Goal: Communication & Community: Answer question/provide support

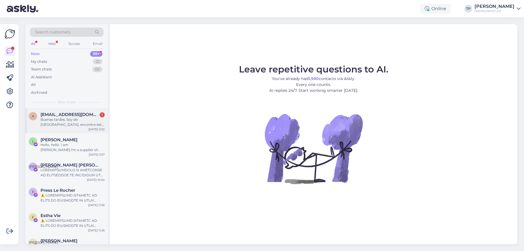
click at [87, 117] on span "[EMAIL_ADDRESS][DOMAIN_NAME]" at bounding box center [70, 114] width 59 height 5
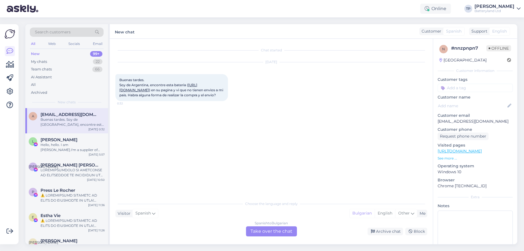
click at [260, 231] on div "Spanish to Bulgarian Take over the chat" at bounding box center [271, 232] width 51 height 10
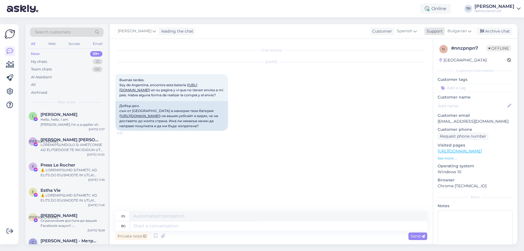
click at [470, 32] on icon at bounding box center [469, 31] width 3 height 6
type input "en"
click at [438, 56] on link "English" at bounding box center [449, 56] width 62 height 9
click at [147, 226] on textarea at bounding box center [278, 227] width 297 height 10
type textarea "Hello"
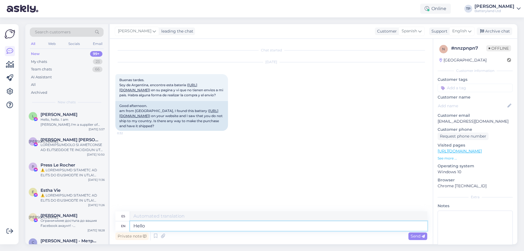
type textarea "Hola"
type textarea "The"
type textarea "El"
type textarea "The only"
type textarea "El único"
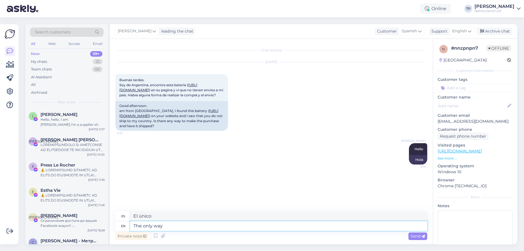
type textarea "The only way"
type textarea "La única manera"
type textarea "The only way is"
type textarea "La única manera es"
type textarea "The only way is if"
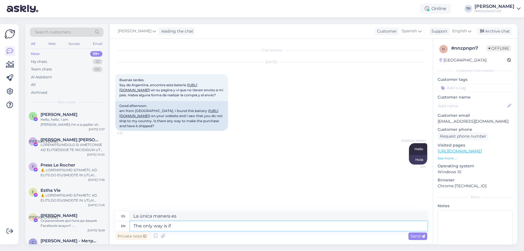
type textarea "La única manera es si"
type textarea "The only way is if you"
type textarea "La única manera es si tú"
type textarea "The only way is if you have"
type textarea "La única manera es si tienes"
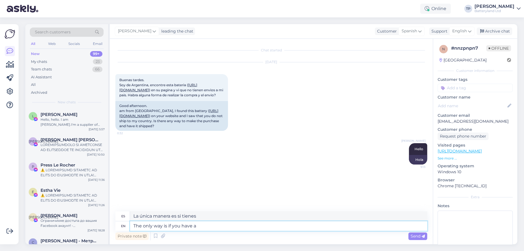
type textarea "The only way is if you have a"
type textarea "La única manera es si tienes una"
type textarea "The only way is if you have a frient t"
type textarea "La única manera es si tienes un amigo."
type textarea "The only way is if you have a frient to"
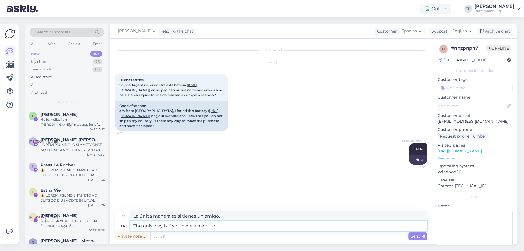
type textarea "La única manera es si tienes un amigo que te ayude."
type textarea "The only way is if you have a frient to purchese"
type textarea "La única forma es si tienes un amigo a quien comprar."
click at [232, 226] on textarea "The only way is if you have a frient to purchese" at bounding box center [278, 227] width 297 height 10
type textarea "The only way is if you have a frient to purchase"
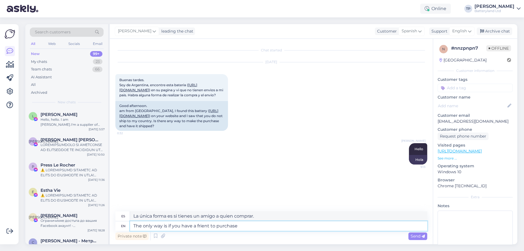
type textarea "La única forma es si tienes un amigo que te compre."
click at [208, 226] on textarea "The only way is if you have a frient to purchase" at bounding box center [278, 227] width 297 height 10
type textarea "The only way is if you have a friend to purchase"
type textarea "La única forma es si tienes un amigo que te lo compre."
click at [245, 226] on textarea "The only way is if you have a friend to purchase" at bounding box center [278, 227] width 297 height 10
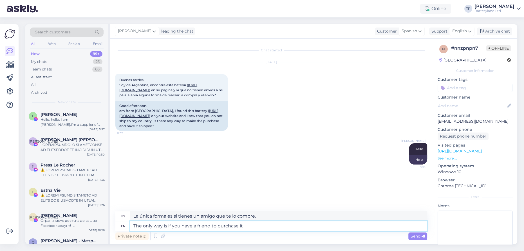
type textarea "The only way is if you have a friend to purchase it"
type textarea "La única forma es si tienes un amigo que lo compre."
type textarea "The only way is if you have a friend to purchase it in some"
type textarea "La única forma es si tienes un amigo que lo compre en algún lugar."
type textarea "The only way is if you have a friend to purchase it in some er"
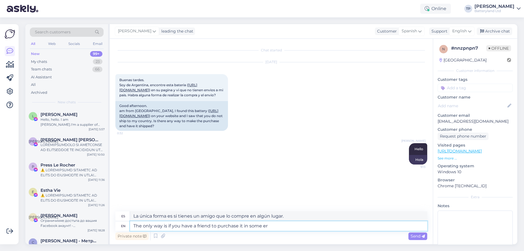
type textarea "La única forma es si tienes un amigo que lo compre en algún momento."
type textarea "The only way is if you have a friend to purchase it in some european"
type textarea "La única forma es que tengas un amigo que lo compre en algún lugar europeo."
type textarea "The only way is if you have a friend to purchase it in some european country"
type textarea "La única forma es que tengas un amigo que lo compre en algún país europeo."
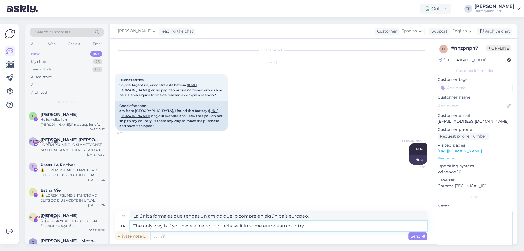
click at [264, 226] on textarea "The only way is if you have a friend to purchase it in some european country" at bounding box center [278, 227] width 297 height 10
click at [319, 228] on textarea "The only way is if you have a friend to purchase it in some European country" at bounding box center [278, 227] width 297 height 10
type textarea "The only way is if you have a friend to purchase it in some European country an…"
type textarea "La única forma es que tengas un amigo que lo compre en algún país europeo y"
type textarea "The only way is if you have a friend to purchase it in some European country an…"
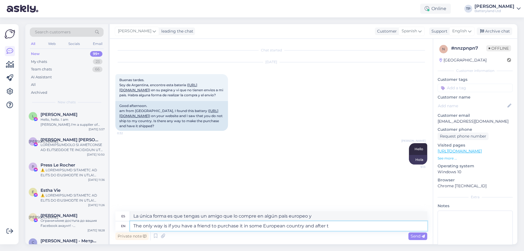
type textarea "La única forma es que tengas un amigo que lo compre en algún país europeo y des…"
type textarea "The only way is if you have a friend to purchase it in some European country an…"
type textarea "La única forma es que tengas un amigo que lo compre en algún país europeo y lue…"
type textarea "The only way is if you have a friend to purchase it in some European country an…"
type textarea "La única forma es que tengas un amigo que lo compre en algún país europeo y lue…"
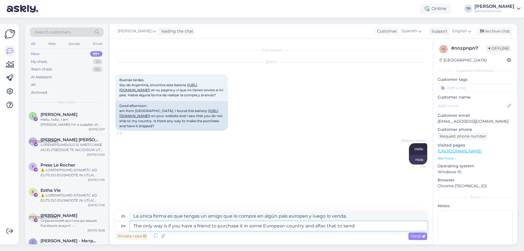
type textarea "The only way is if you have a friend to purchase it in some European country an…"
type textarea "La única forma es que tengas un amigo que lo compre en algún país europeo y lue…"
type textarea "The only way is if you have a friend to purchase it in some European country an…"
type textarea "La única forma es que tengas un amigo que lo compre en algún país europeo y lue…"
type textarea "The only way is if you have a friend to purchase it in some European country an…"
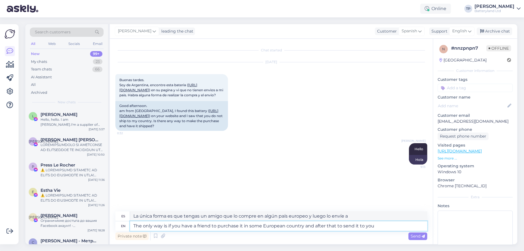
type textarea "La única forma es que tengas un amigo que lo compre en algún país europeo y lue…"
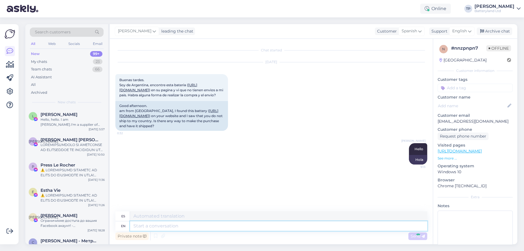
scroll to position [38, 0]
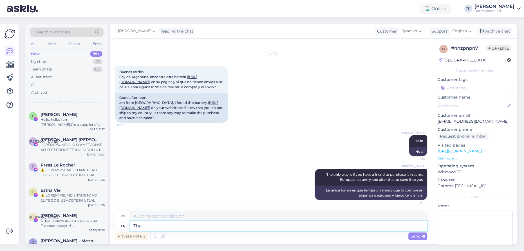
type textarea "Tha"
type textarea "El"
type textarea "That"
type textarea "Eso"
type textarea "That is a"
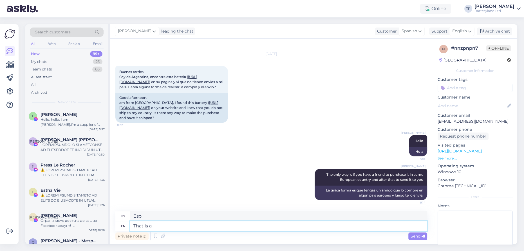
type textarea "Eso es"
type textarea "That is an"
type textarea "Eso es un"
type textarea "That is an option"
type textarea "Esa es una opción"
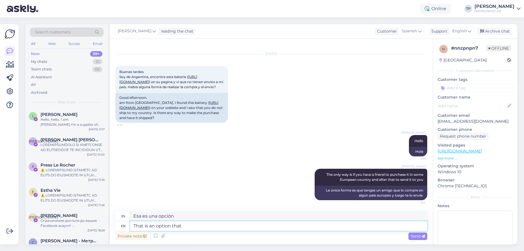
type textarea "That is an option that"
type textarea "Esa es una opción que"
type textarea "That is an option that I c"
type textarea "Esa es una opción que tengo"
type textarea "That is an option that I can"
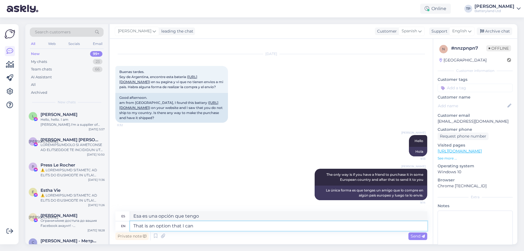
type textarea "Esa es una opción que puedo tener"
type textarea "That is an option that I can think"
type textarea "Esa es una opción que puedo pensar."
type textarea "That is an option that I can think off"
type textarea "Esa es una opción que puedo considerar."
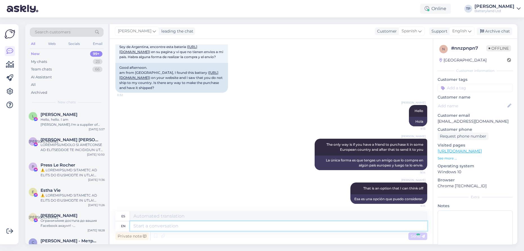
scroll to position [72, 0]
